Goal: Find contact information

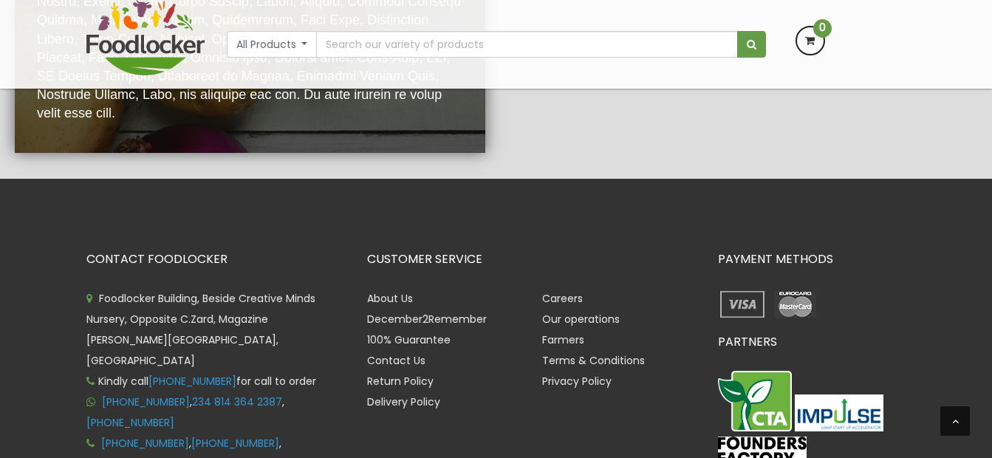
scroll to position [3133, 0]
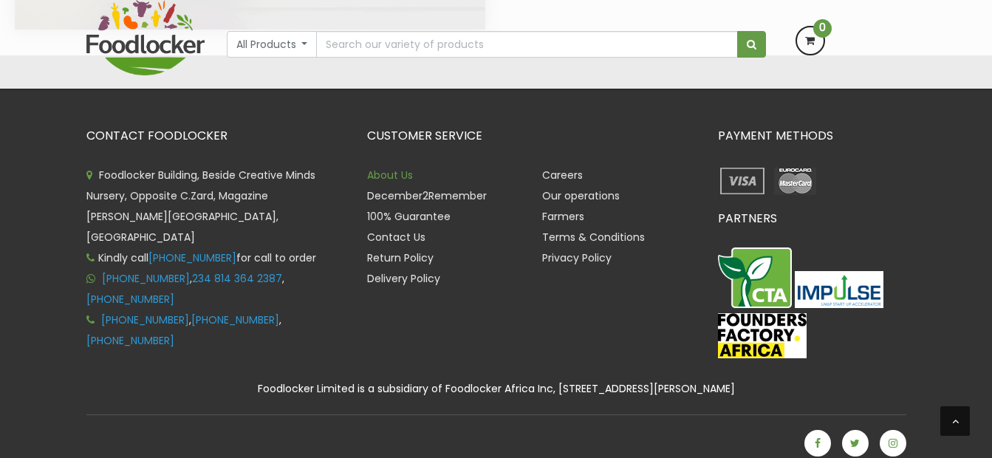
click at [400, 182] on link "About Us" at bounding box center [390, 175] width 46 height 15
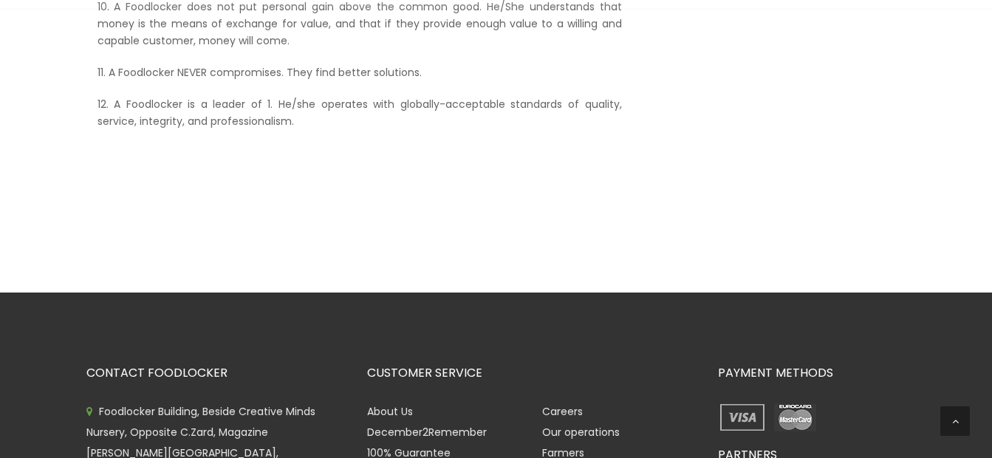
scroll to position [1114, 0]
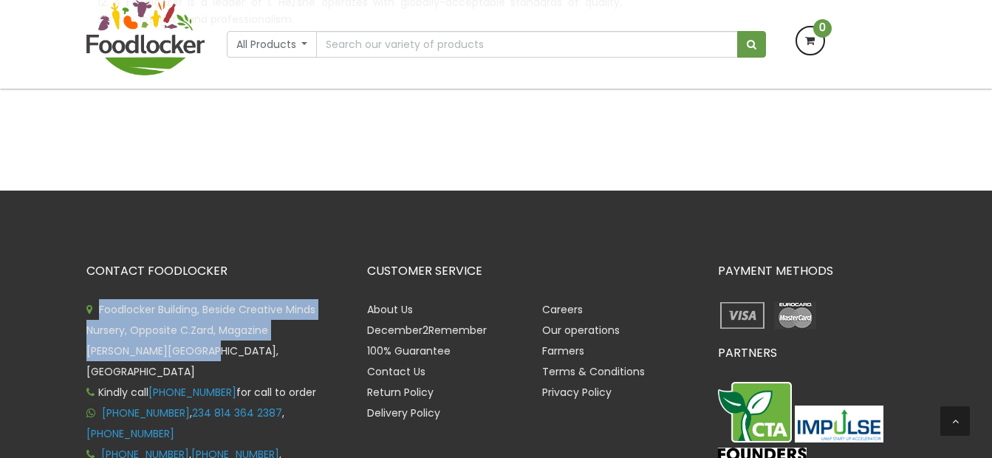
drag, startPoint x: 134, startPoint y: 351, endPoint x: 99, endPoint y: 312, distance: 51.8
click at [99, 312] on li "Foodlocker Building, Beside Creative Minds Nursery, Opposite C.Zard, Magazine […" at bounding box center [215, 340] width 258 height 83
copy span "Foodlocker Building, Beside Creative Minds Nursery, Opposite C.Zard, Magazine […"
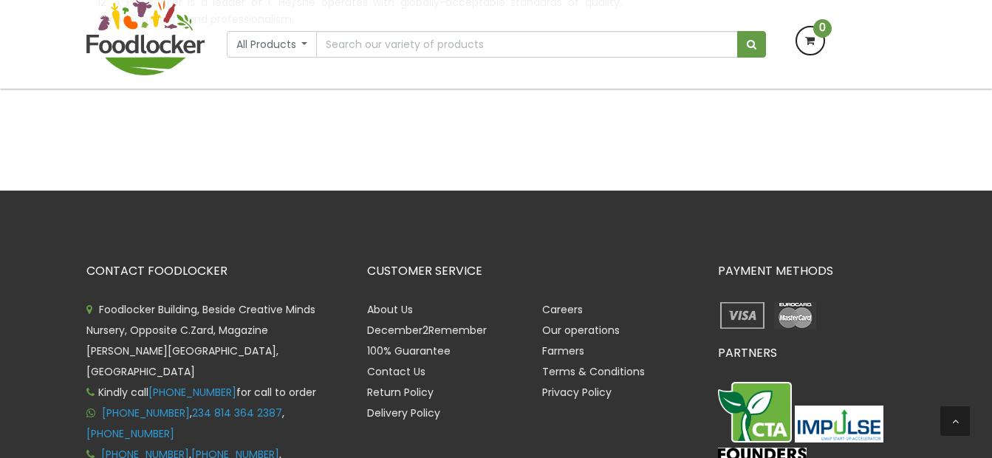
click at [496, 413] on li "Delivery Policy" at bounding box center [444, 412] width 154 height 21
drag, startPoint x: 250, startPoint y: 373, endPoint x: 164, endPoint y: 369, distance: 85.8
click at [164, 385] on span "Kindly call +234 814 364 2387 for call to order" at bounding box center [201, 392] width 230 height 15
copy link "234 814 364 2387"
click at [260, 415] on li "+234 903 1787 037 , 234 814 364 2387 , +234 908 1707 267" at bounding box center [215, 422] width 258 height 41
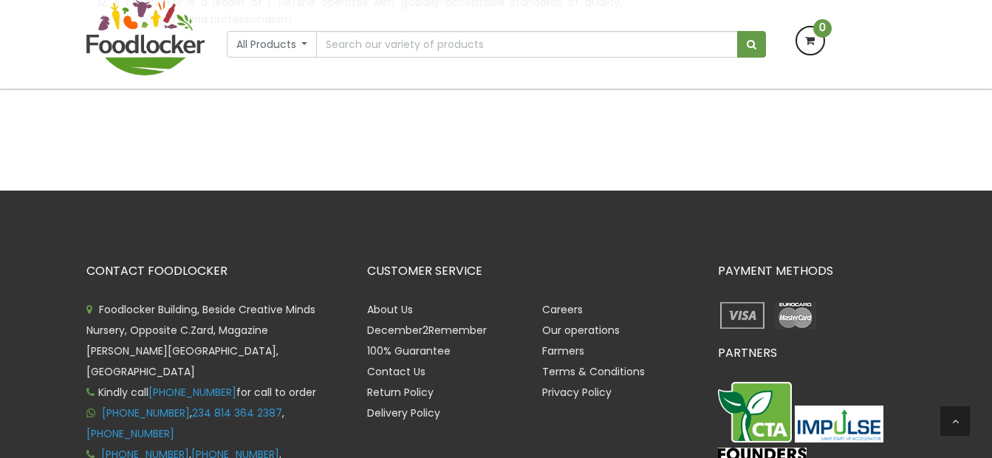
drag, startPoint x: 140, startPoint y: 415, endPoint x: 198, endPoint y: 396, distance: 61.4
click at [198, 402] on li "+234 903 1787 037 , 234 814 364 2387 , +234 908 1707 267" at bounding box center [215, 422] width 258 height 41
copy span "234 814 364 2387 , +234 908 1707 267"
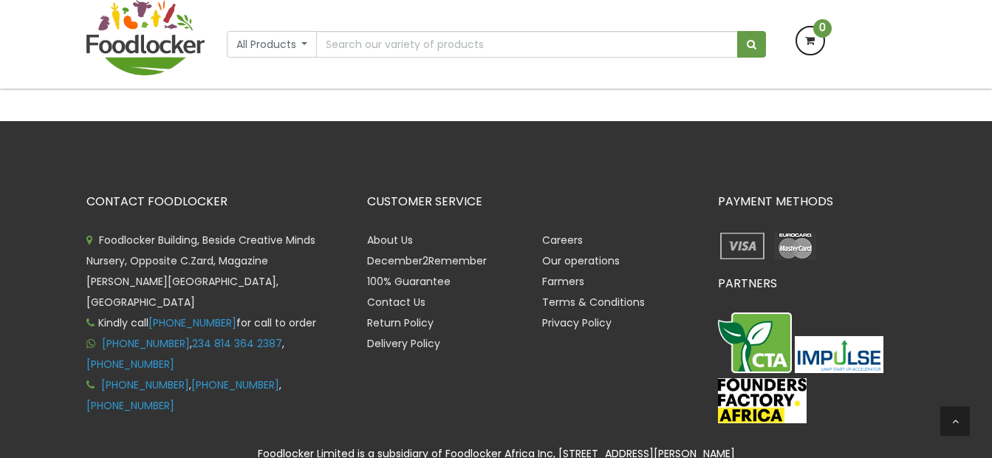
scroll to position [1261, 0]
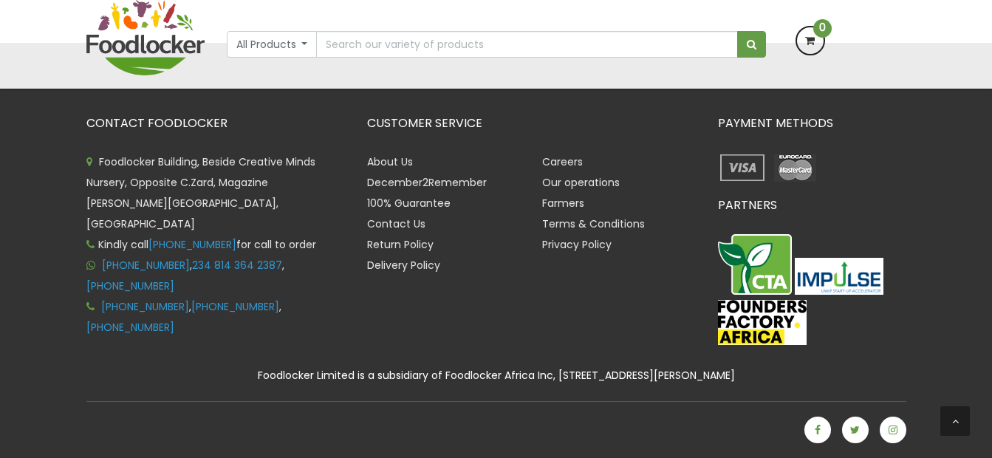
click at [431, 331] on div "CUSTOMER SERVICE About Us December2Remember 100% Guarantee Contact Us Return Po…" at bounding box center [531, 234] width 351 height 234
click at [400, 219] on link "Contact Us" at bounding box center [396, 223] width 58 height 15
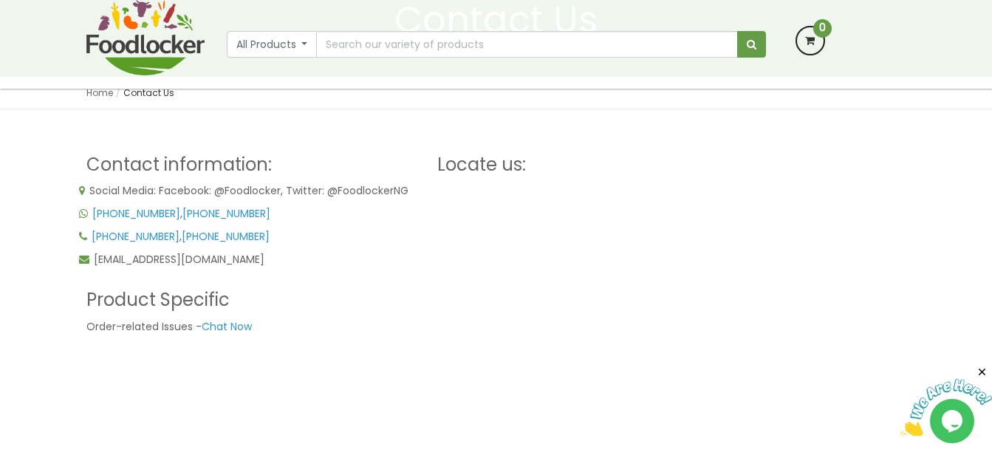
scroll to position [222, 0]
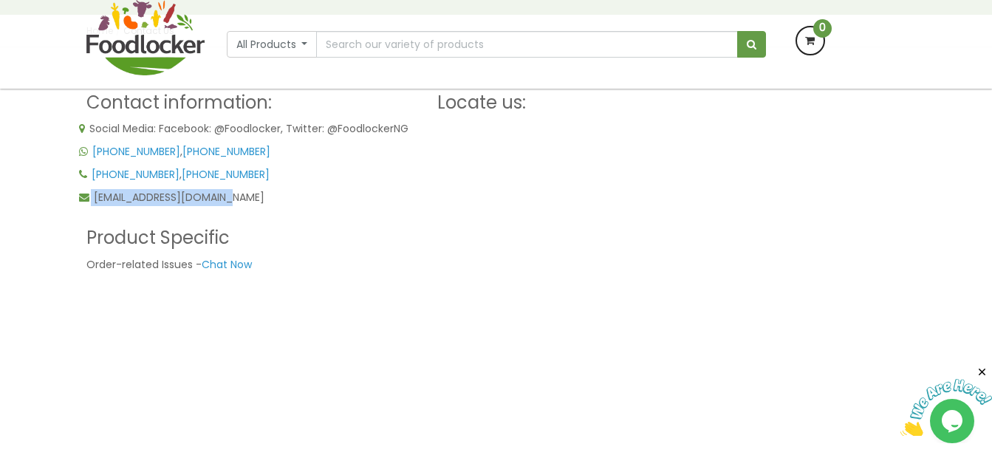
drag, startPoint x: 237, startPoint y: 200, endPoint x: 78, endPoint y: 198, distance: 158.8
click at [79, 198] on p "[EMAIL_ADDRESS][DOMAIN_NAME]" at bounding box center [250, 197] width 343 height 17
copy p "[EMAIL_ADDRESS][DOMAIN_NAME]"
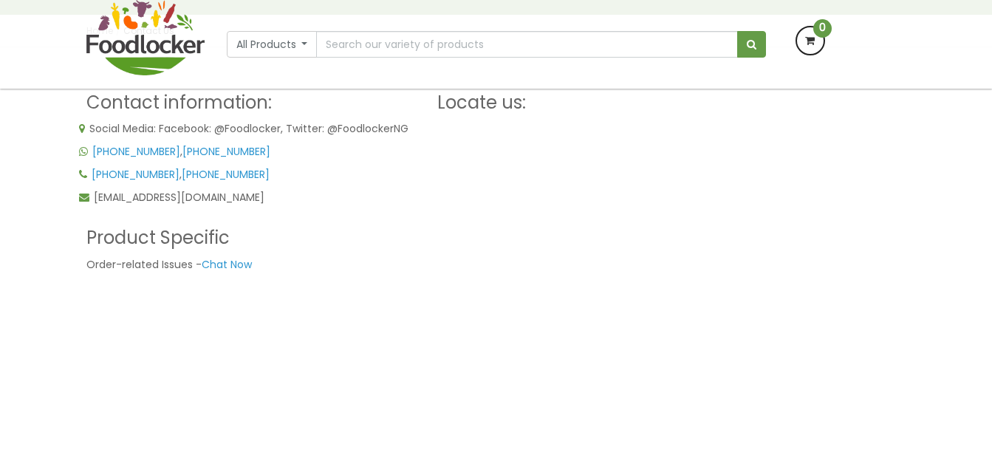
click at [321, 309] on div "Contact information: Social Media: Facebook: @Foodlocker, Twitter: @FoodlockerN…" at bounding box center [250, 267] width 351 height 381
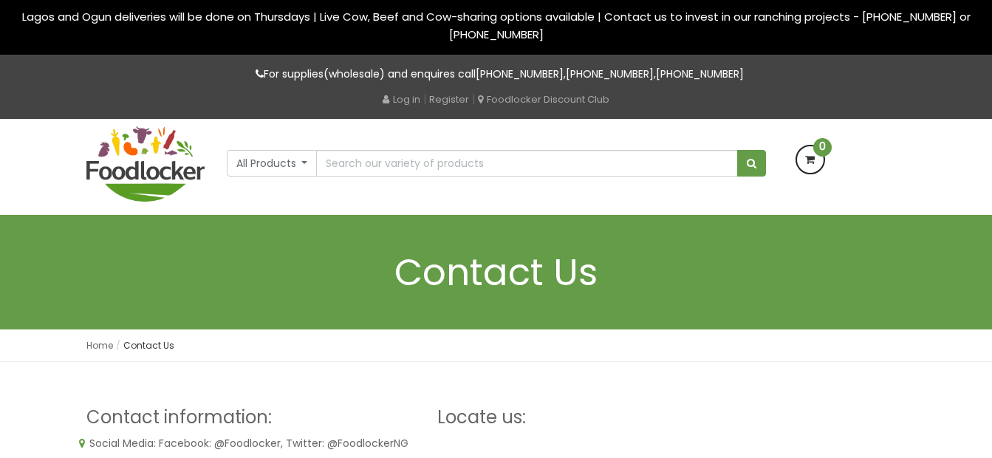
scroll to position [0, 0]
